Goal: Task Accomplishment & Management: Manage account settings

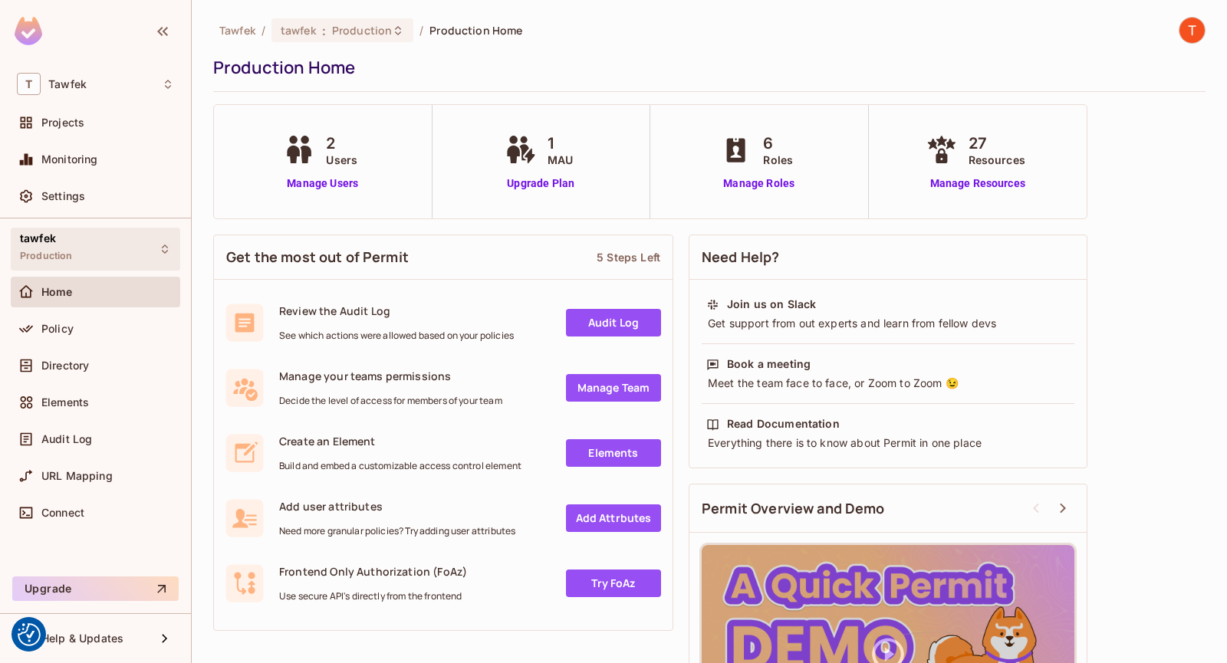
click at [96, 241] on div "tawfek Production" at bounding box center [95, 249] width 169 height 42
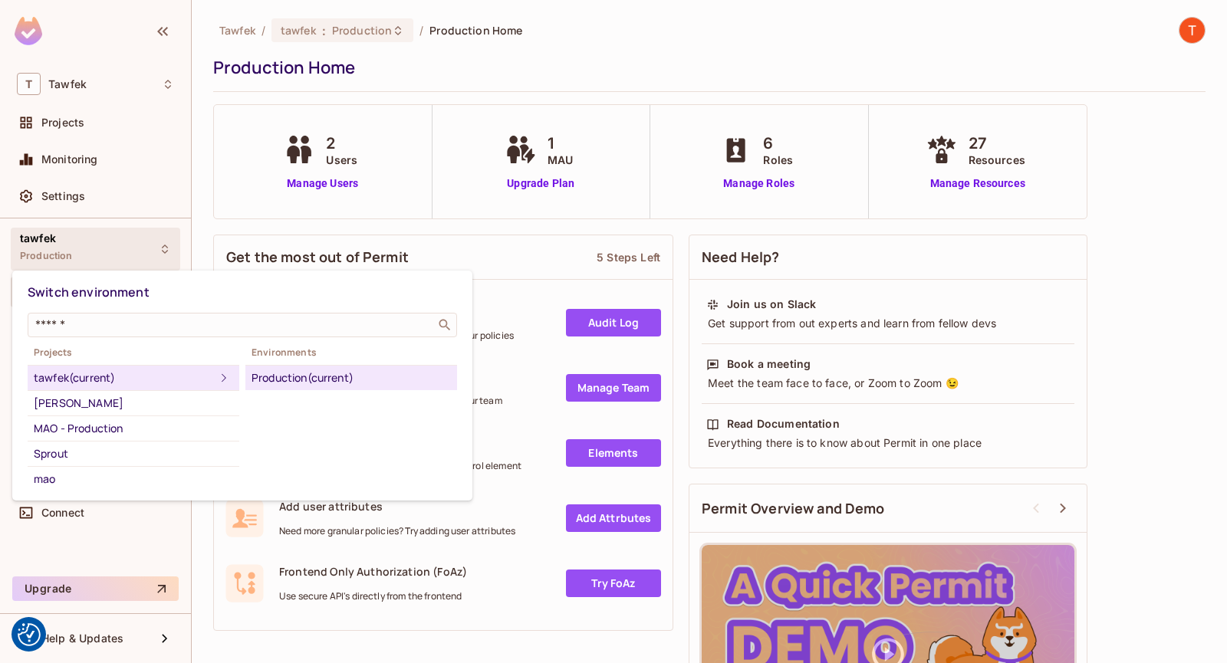
click at [90, 126] on div at bounding box center [613, 331] width 1227 height 663
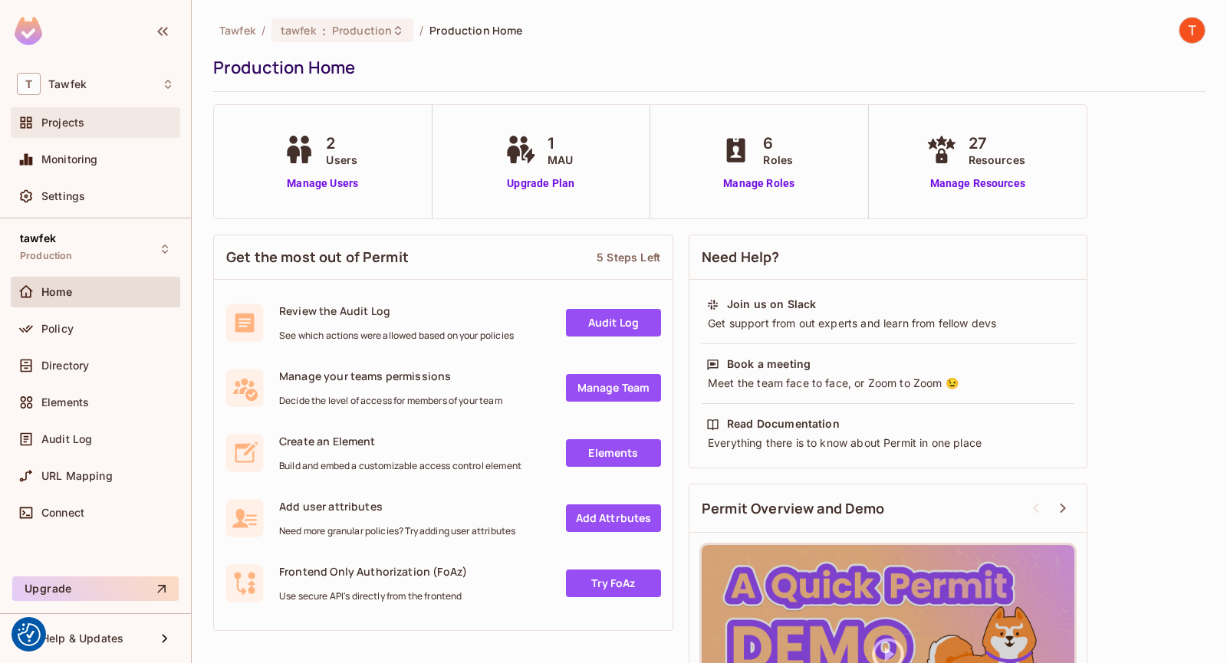
click at [69, 121] on span "Projects" at bounding box center [62, 123] width 43 height 12
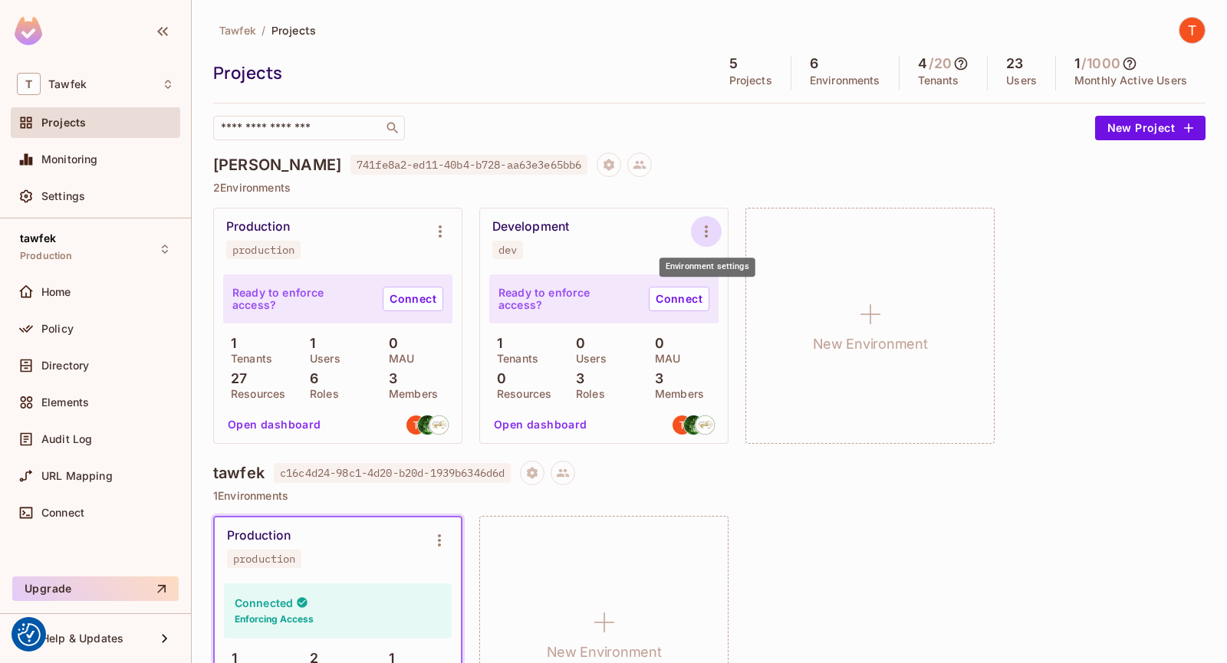
click at [709, 223] on icon "Environment settings" at bounding box center [706, 231] width 18 height 18
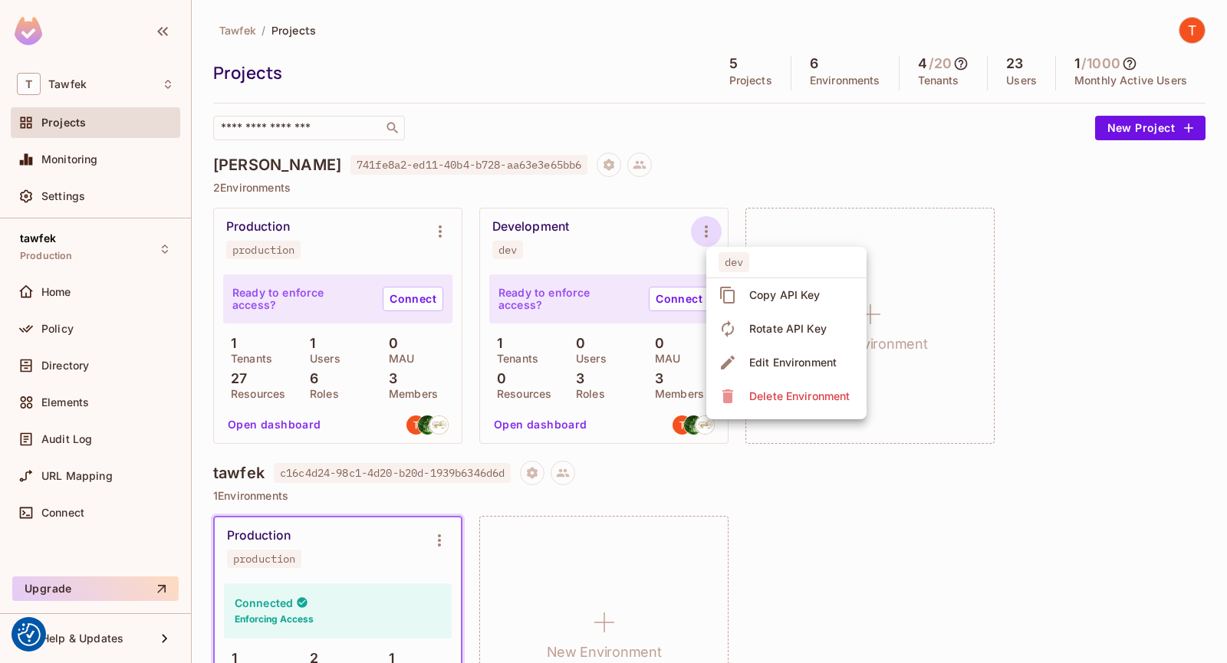
click at [884, 166] on div at bounding box center [613, 331] width 1227 height 663
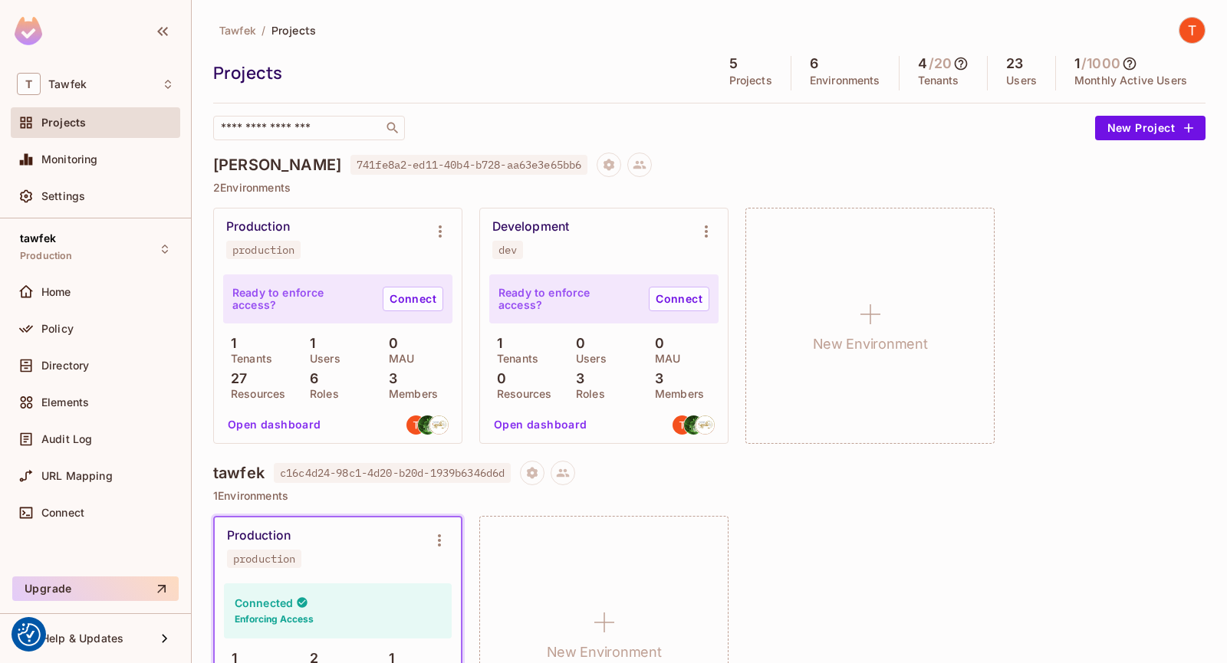
click at [795, 156] on div "[PERSON_NAME] 741fe8a2-ed11-40b4-b728-aa63e3e65bb6" at bounding box center [709, 165] width 992 height 25
click at [702, 232] on icon "Environment settings" at bounding box center [706, 231] width 18 height 18
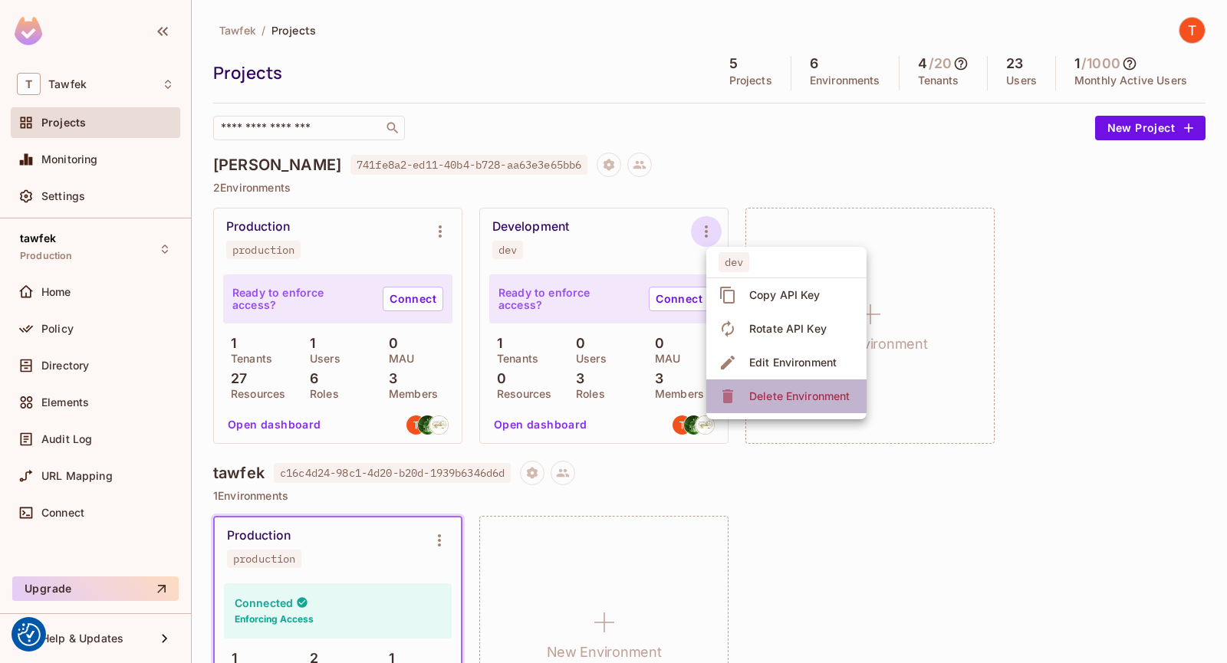
click at [744, 392] on span "Delete Environment" at bounding box center [799, 396] width 110 height 25
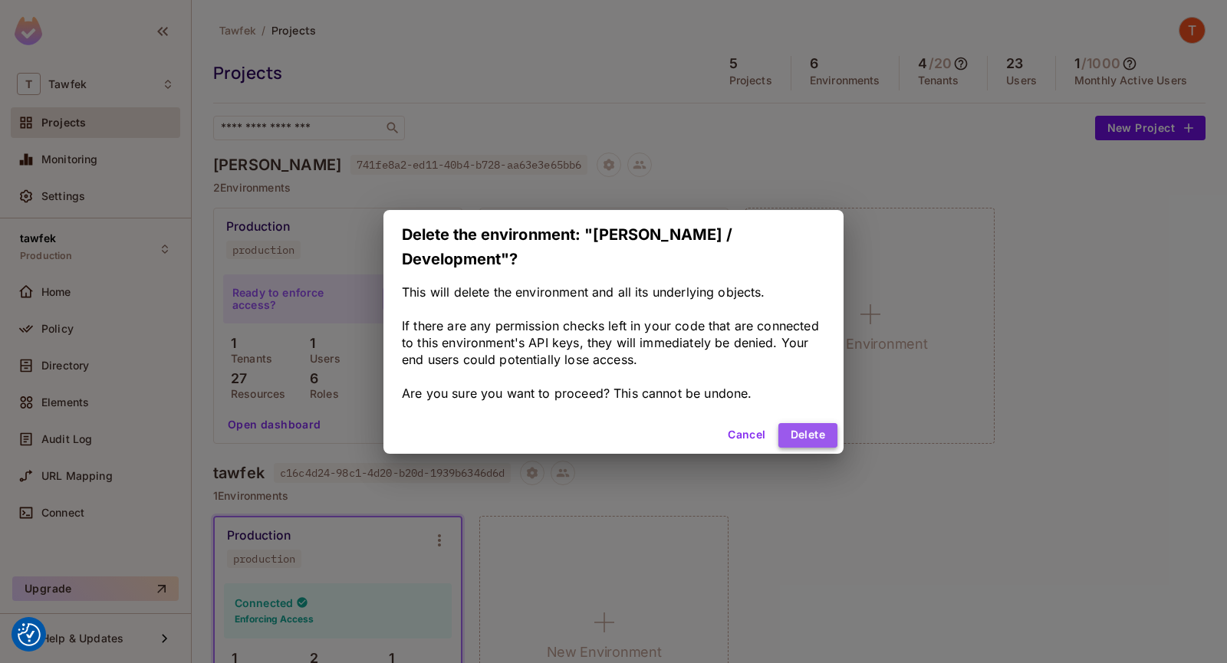
click at [796, 432] on button "Delete" at bounding box center [807, 435] width 59 height 25
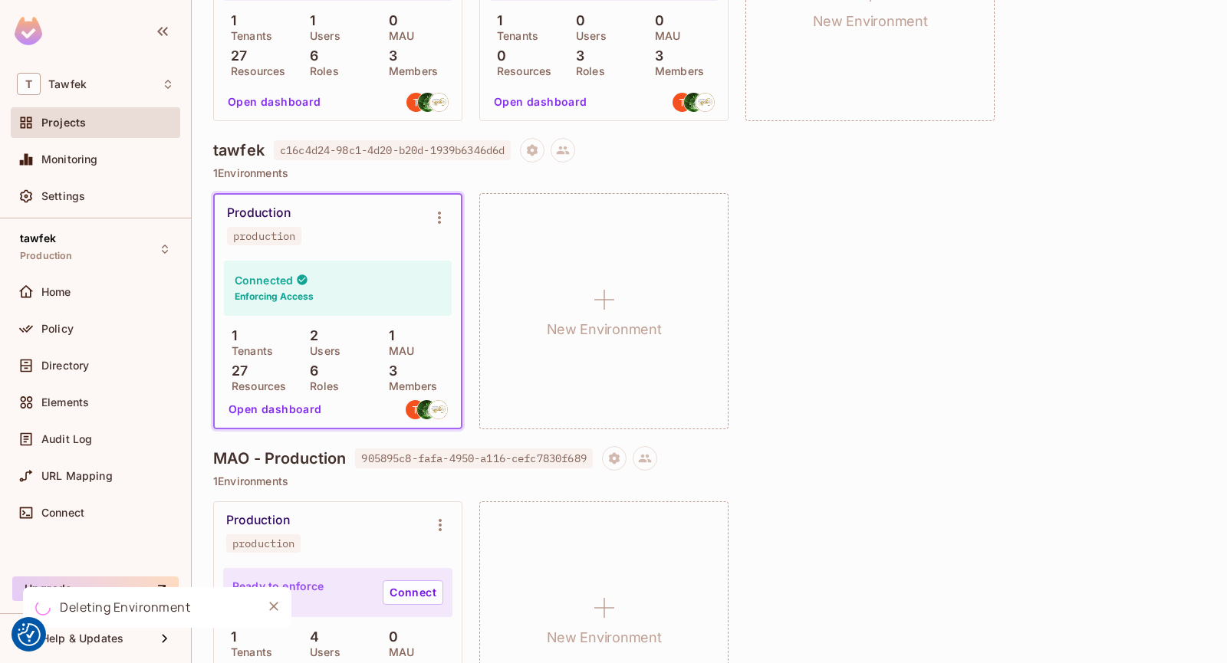
scroll to position [307, 0]
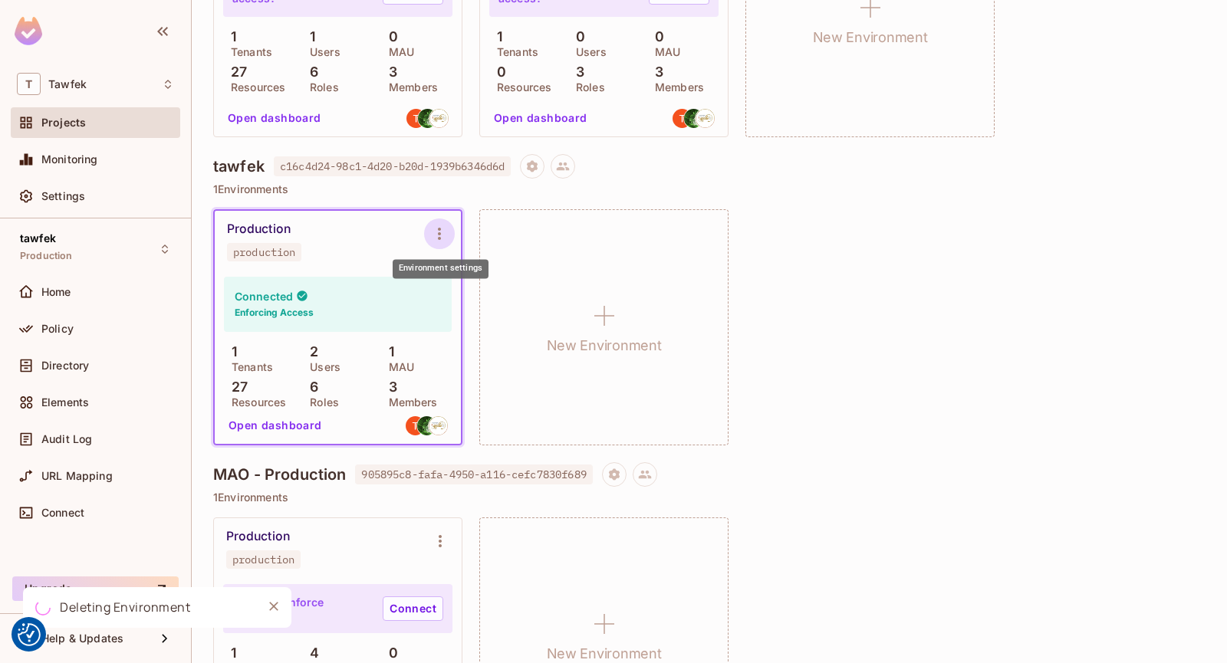
click at [445, 233] on icon "Environment settings" at bounding box center [439, 234] width 18 height 18
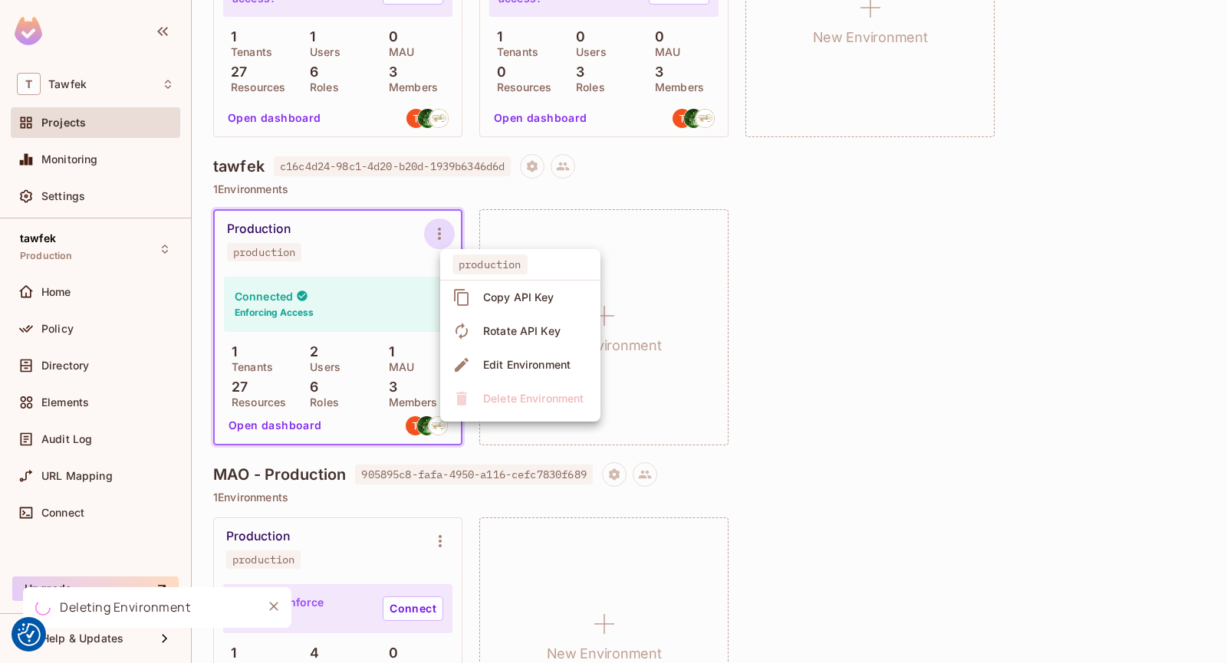
click at [469, 294] on icon at bounding box center [461, 297] width 18 height 18
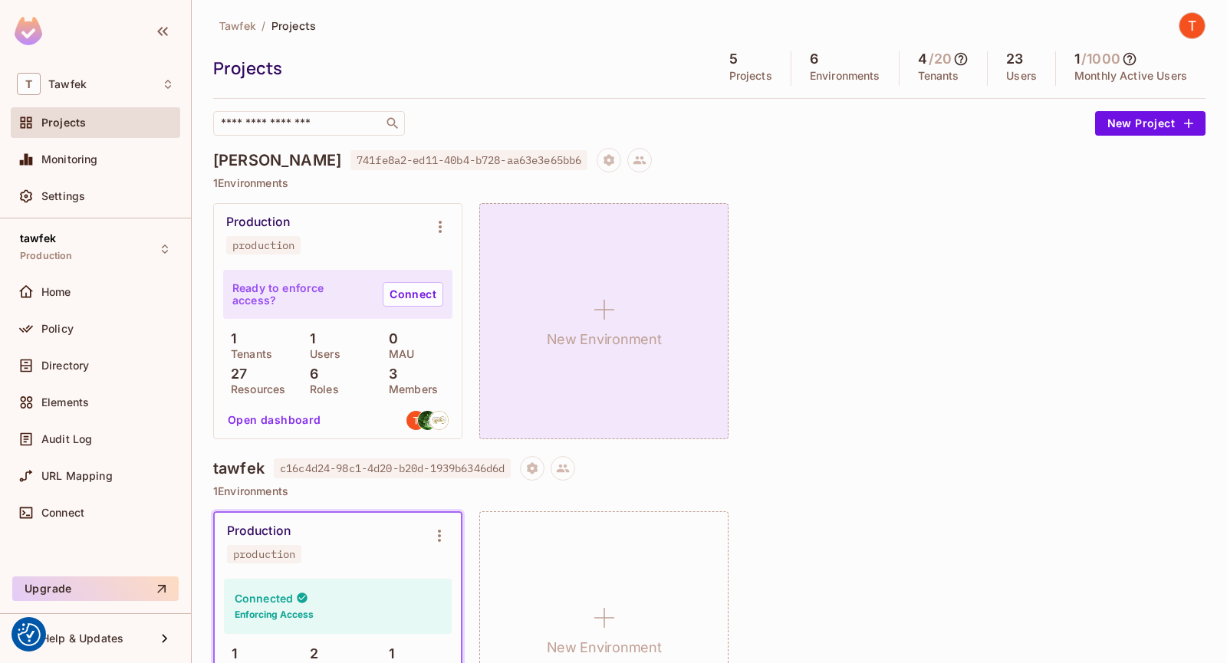
scroll to position [0, 0]
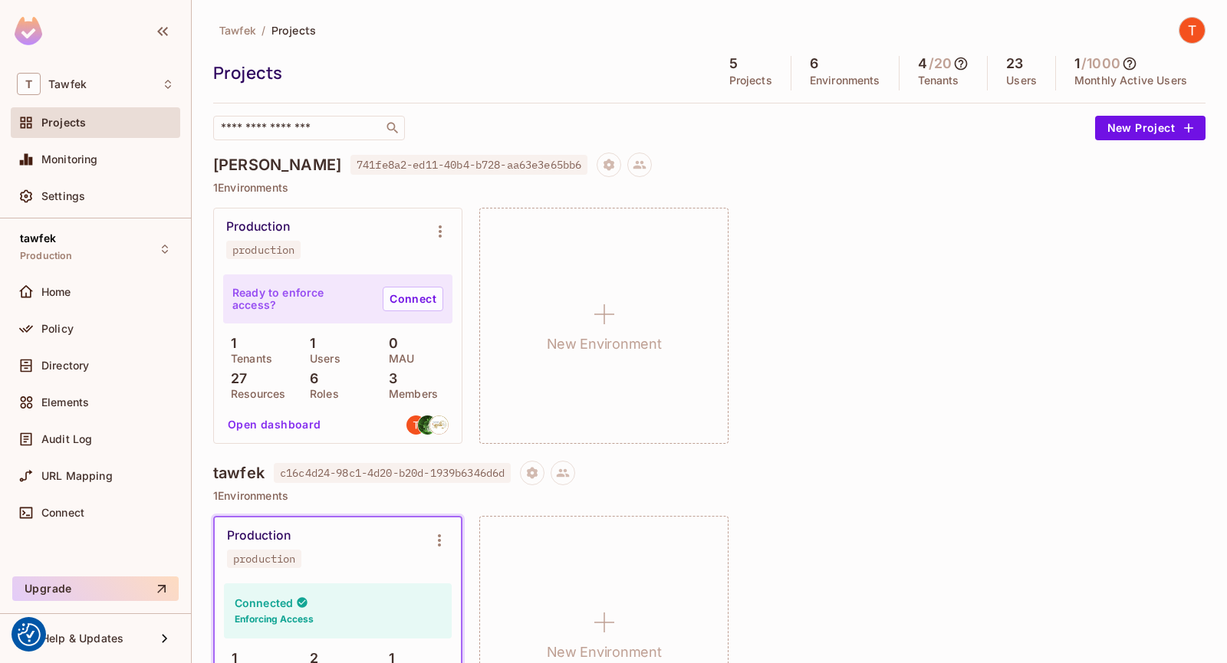
click at [77, 119] on span "Projects" at bounding box center [63, 123] width 44 height 12
